Goal: Check status: Check status

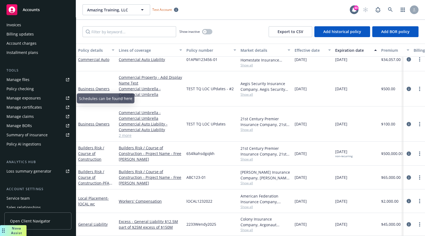
scroll to position [104, 0]
click at [50, 140] on div "Policy AI ingestions" at bounding box center [37, 143] width 63 height 9
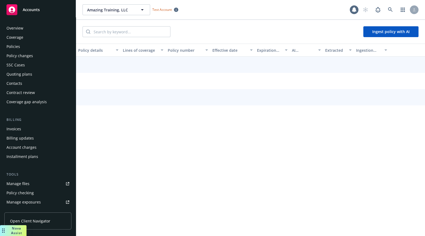
scroll to position [121, 0]
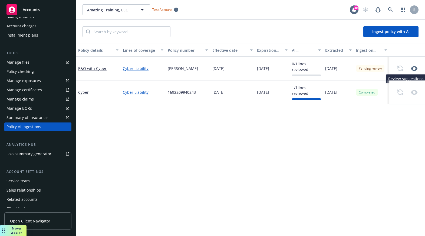
click at [415, 69] on icon "button" at bounding box center [414, 68] width 6 height 5
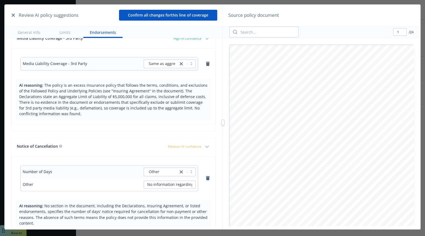
scroll to position [2161, 0]
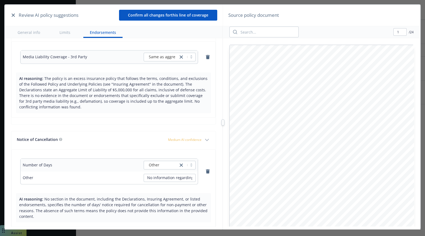
click at [208, 136] on icon "button" at bounding box center [207, 139] width 6 height 6
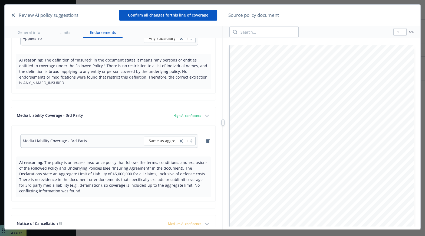
click at [207, 223] on icon "button" at bounding box center [206, 224] width 3 height 2
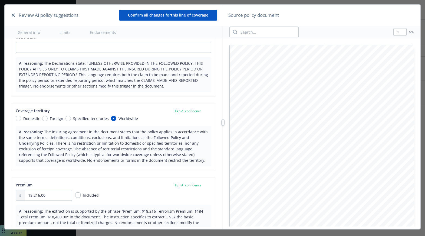
scroll to position [0, 0]
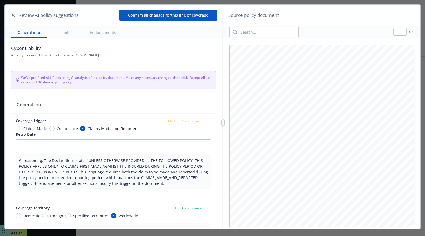
click at [14, 15] on icon "button" at bounding box center [13, 15] width 3 height 3
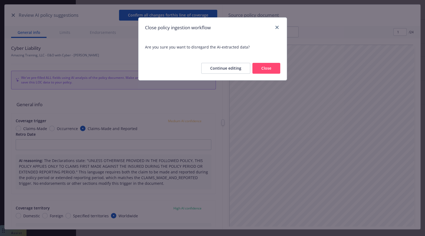
click at [272, 67] on button "Close" at bounding box center [267, 68] width 28 height 11
